Goal: Check status: Check status

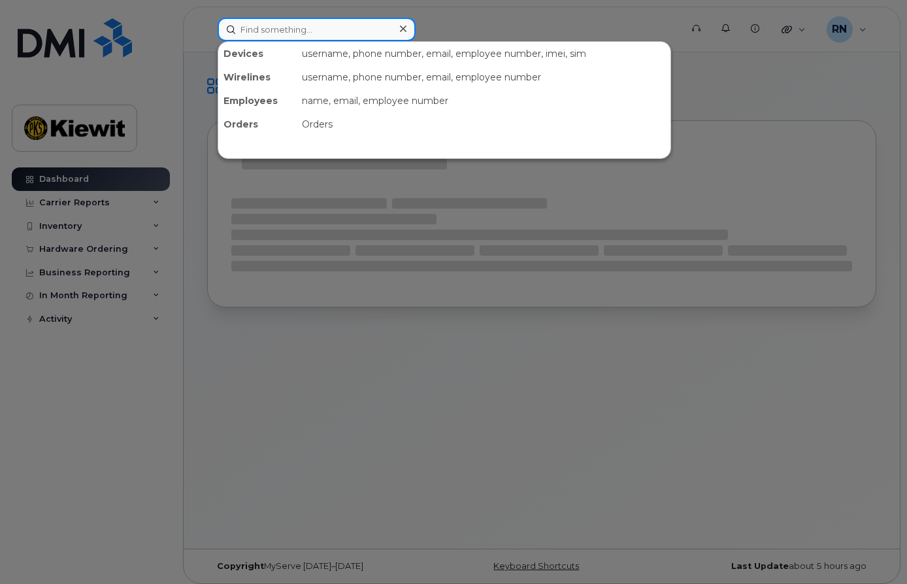
click at [278, 30] on input at bounding box center [317, 30] width 198 height 24
paste input "236-339-48768"
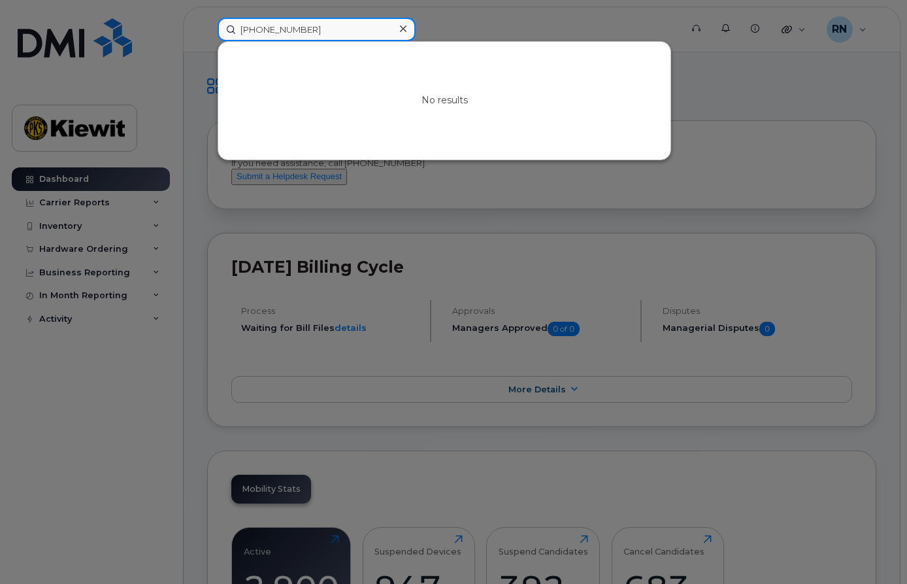
drag, startPoint x: 328, startPoint y: 29, endPoint x: 90, endPoint y: 22, distance: 238.0
click at [207, 23] on div "236-339-48768 No results" at bounding box center [445, 30] width 476 height 24
paste input "89302610207725353665"
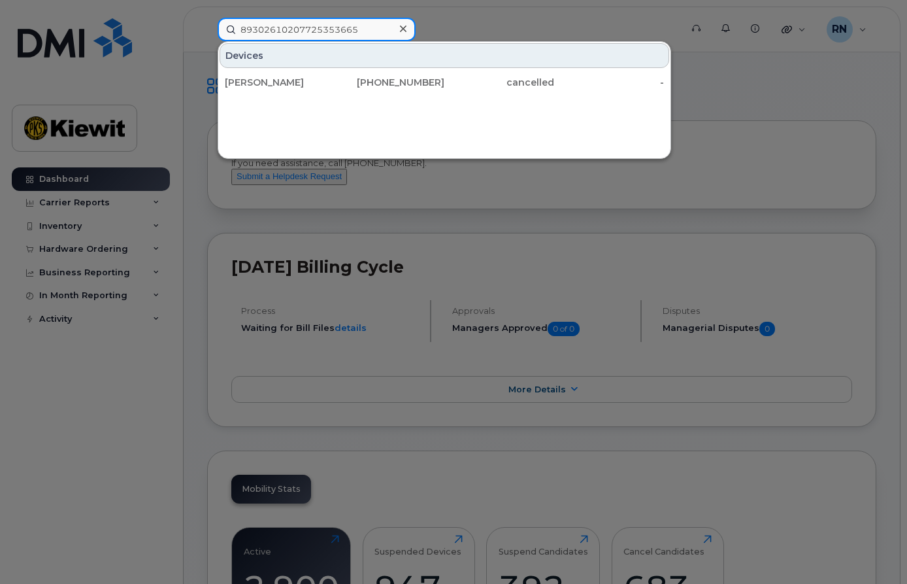
click at [369, 32] on input "89302610207725353665" at bounding box center [317, 30] width 198 height 24
drag, startPoint x: 369, startPoint y: 32, endPoint x: 235, endPoint y: 22, distance: 135.0
click at [242, 25] on input "89302610207725353665" at bounding box center [317, 30] width 198 height 24
paste input "(236)339-4878"
type input "(236)339-4878"
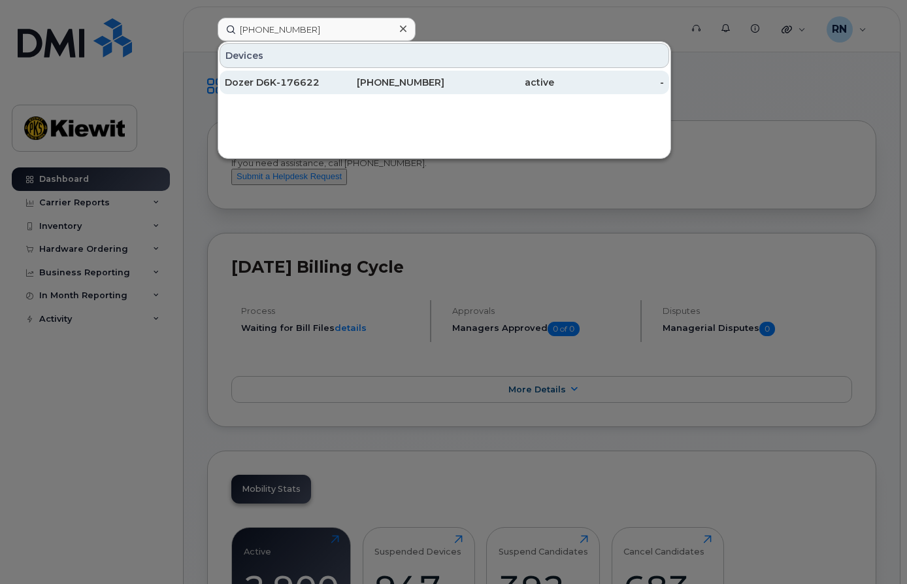
click at [288, 76] on div "Dozer D6K-176622" at bounding box center [280, 82] width 110 height 13
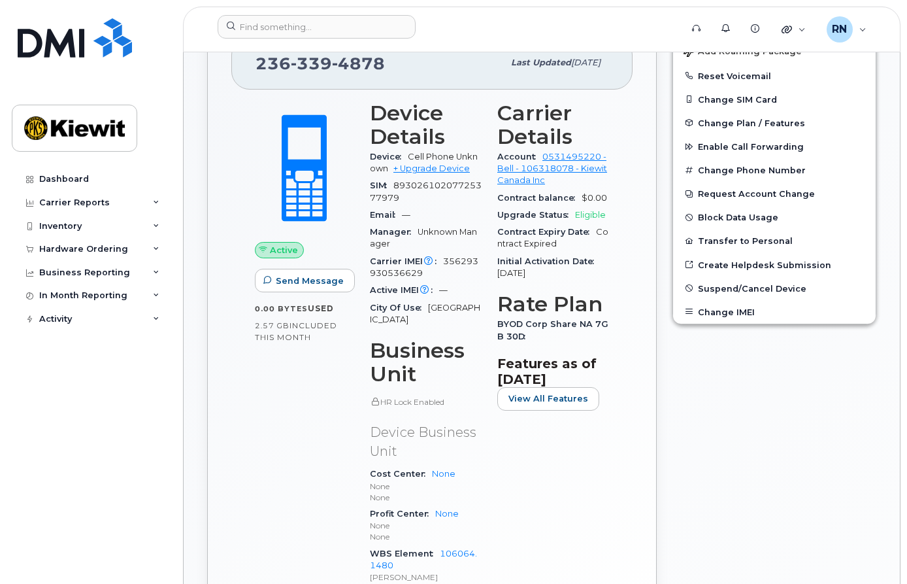
scroll to position [261, 0]
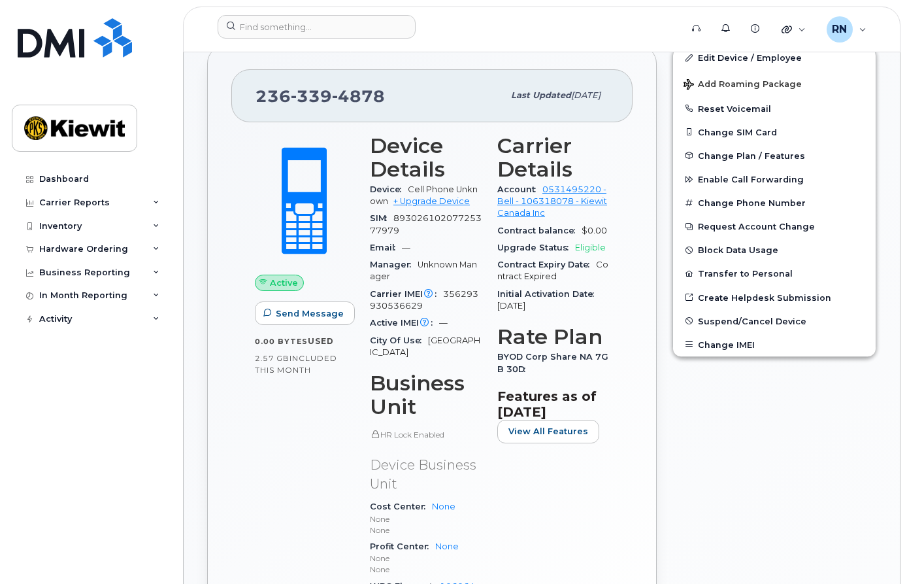
click at [608, 508] on div "Carrier Details Account 0531495220 - Bell - 106318078 - [PERSON_NAME] Canada In…" at bounding box center [553, 387] width 127 height 522
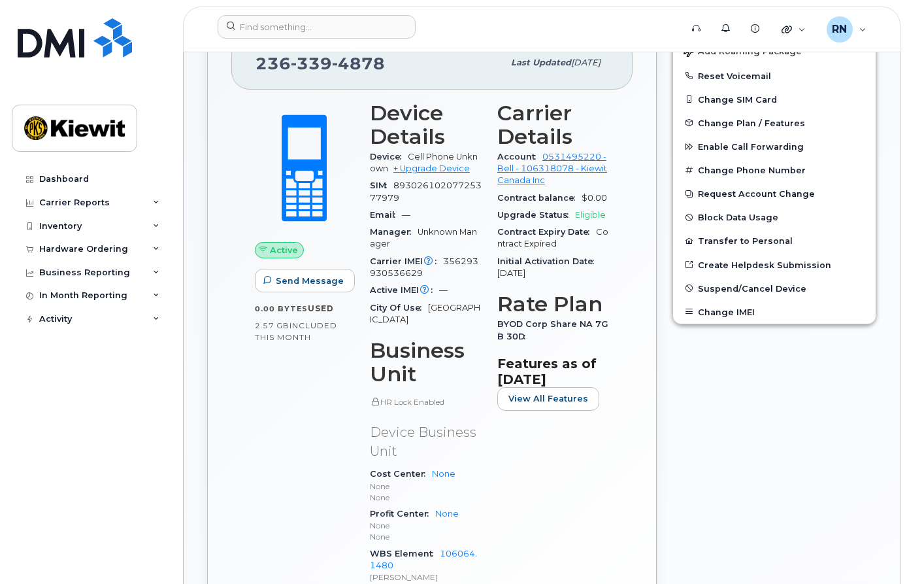
click at [444, 205] on div "SIM [TECHNICAL_ID]" at bounding box center [426, 191] width 112 height 29
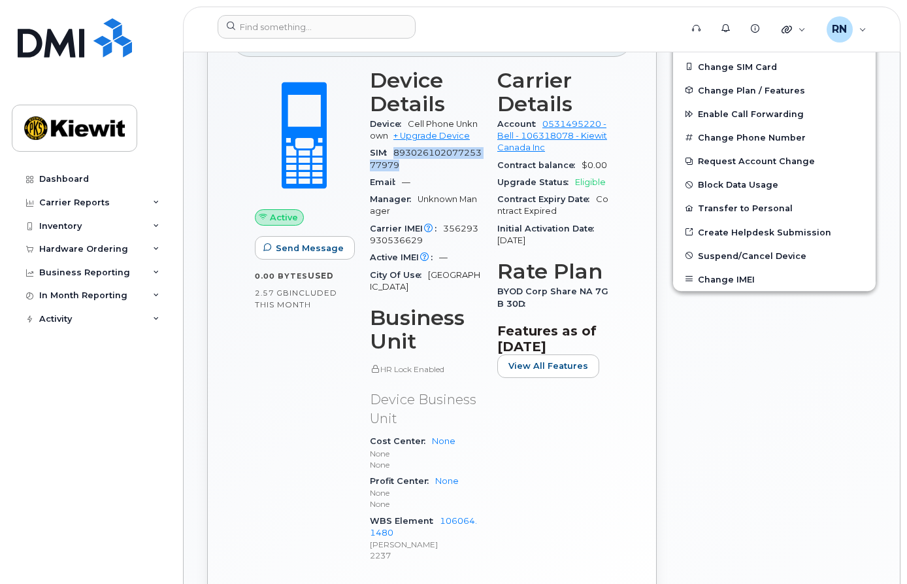
drag, startPoint x: 395, startPoint y: 153, endPoint x: 417, endPoint y: 167, distance: 25.6
click at [417, 167] on div "SIM [TECHNICAL_ID]" at bounding box center [426, 158] width 112 height 29
click at [325, 382] on div "Active Send Message 0.00 Bytes  used 2.57 GB  included this month" at bounding box center [304, 322] width 115 height 522
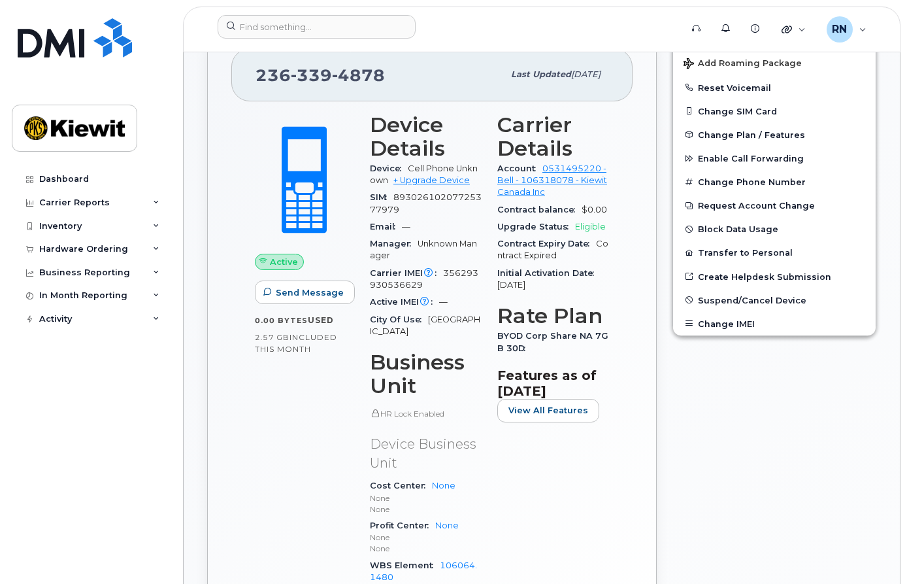
scroll to position [294, 0]
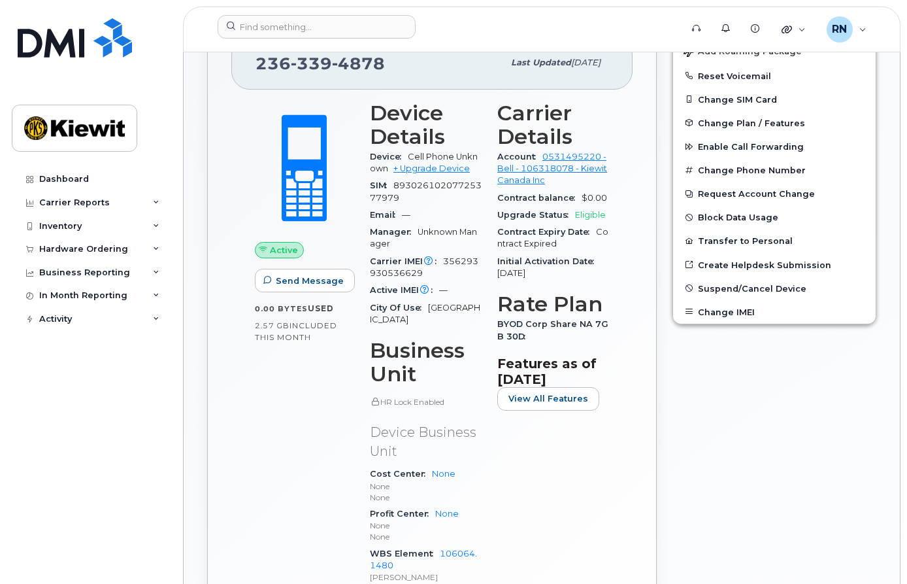
click at [286, 478] on div "Active Send Message 0.00 Bytes  used 2.57 GB  included this month" at bounding box center [304, 354] width 115 height 522
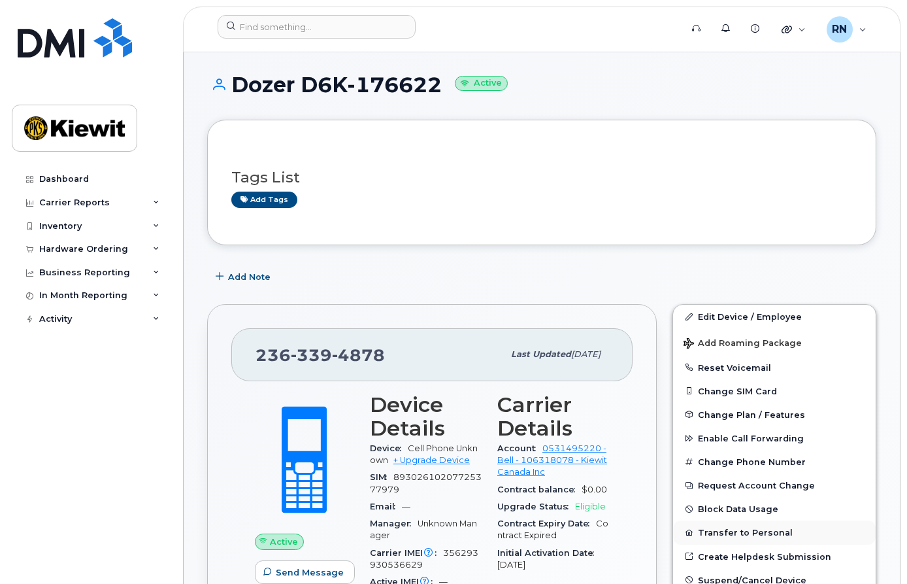
scroll to position [0, 0]
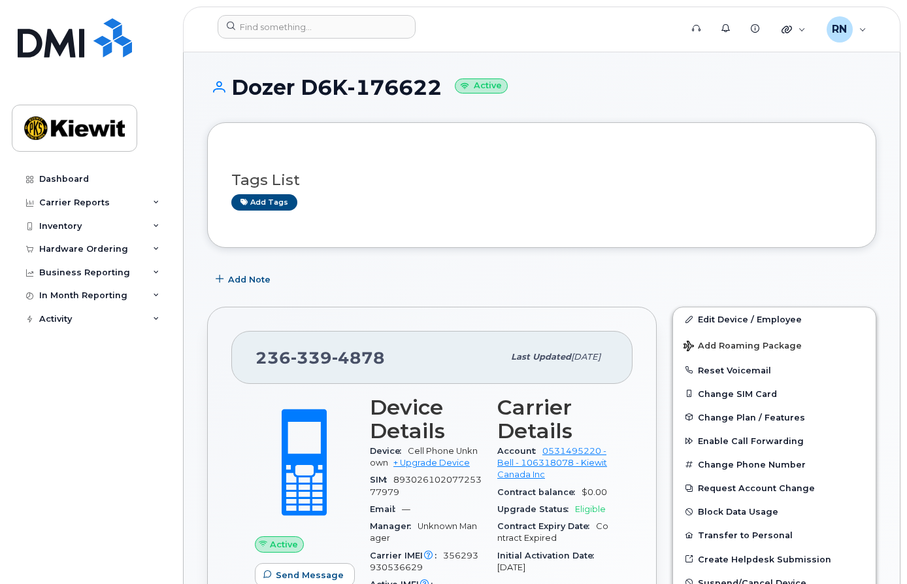
click at [118, 480] on div "Dashboard Carrier Reports Monthly Billing Data Daily Data Pooling Data Behavior…" at bounding box center [92, 365] width 161 height 397
